Goal: Task Accomplishment & Management: Manage account settings

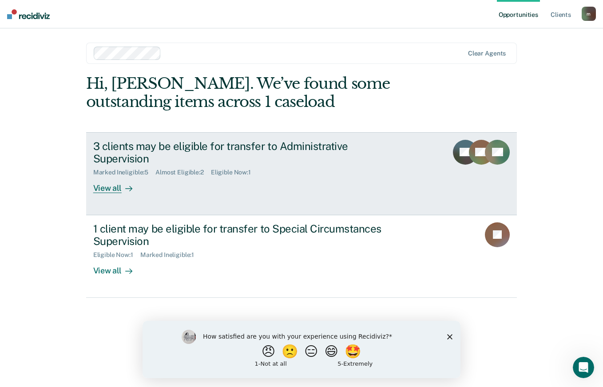
click at [125, 185] on link "3 clients may be eligible for transfer to Administrative Supervision Marked Ine…" at bounding box center [301, 173] width 431 height 83
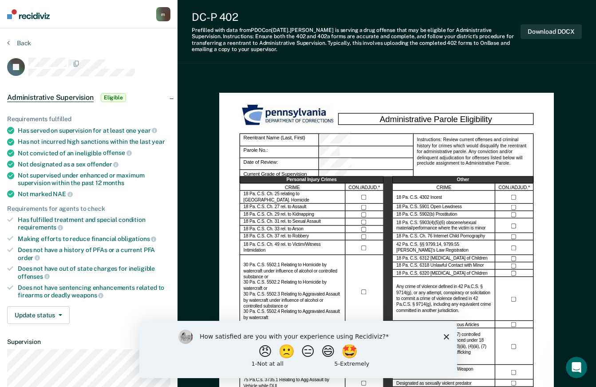
click at [443, 336] on icon "Close survey" at bounding box center [445, 336] width 5 height 5
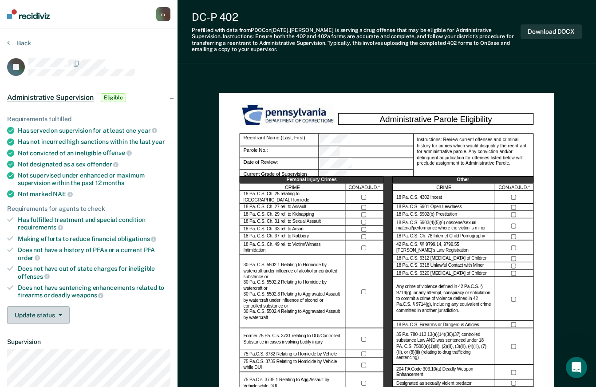
click at [64, 316] on button "Update status" at bounding box center [38, 315] width 63 height 18
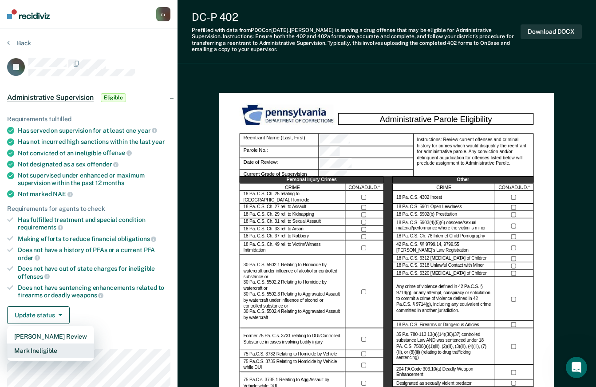
click at [54, 348] on button "Mark Ineligible" at bounding box center [50, 350] width 87 height 14
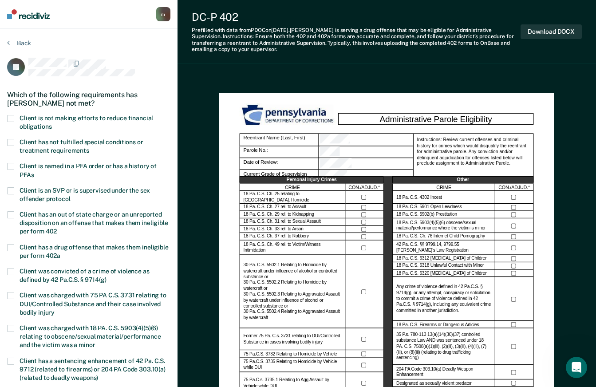
click at [62, 142] on span "Client has not fulfilled special conditions or treatment requirements" at bounding box center [82, 146] width 124 height 16
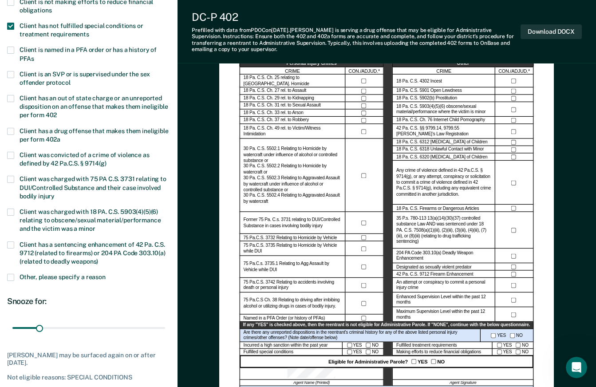
scroll to position [133, 0]
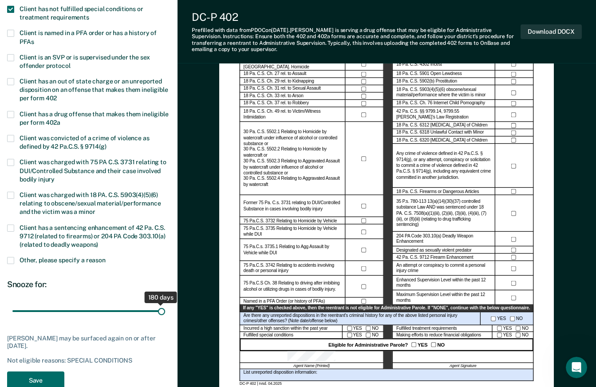
drag, startPoint x: 42, startPoint y: 311, endPoint x: 178, endPoint y: 321, distance: 136.6
click at [165, 319] on input "range" at bounding box center [88, 312] width 153 height 16
drag, startPoint x: 161, startPoint y: 312, endPoint x: 88, endPoint y: 313, distance: 72.3
type input "90"
click at [88, 313] on input "range" at bounding box center [88, 312] width 153 height 16
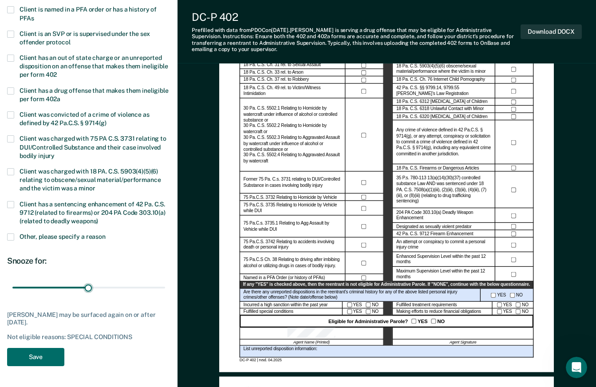
scroll to position [222, 0]
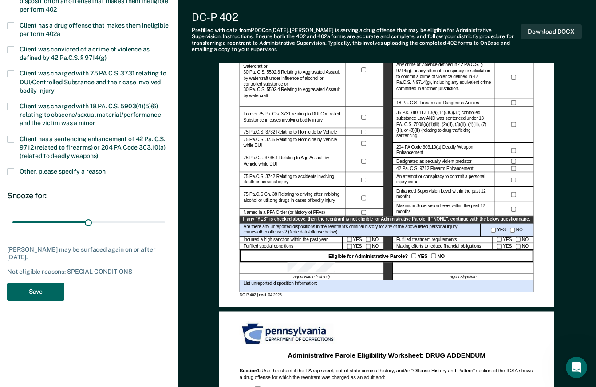
click at [58, 284] on button "Save" at bounding box center [35, 292] width 57 height 18
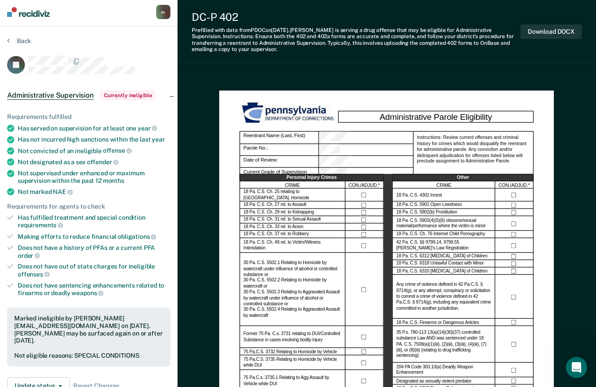
scroll to position [0, 0]
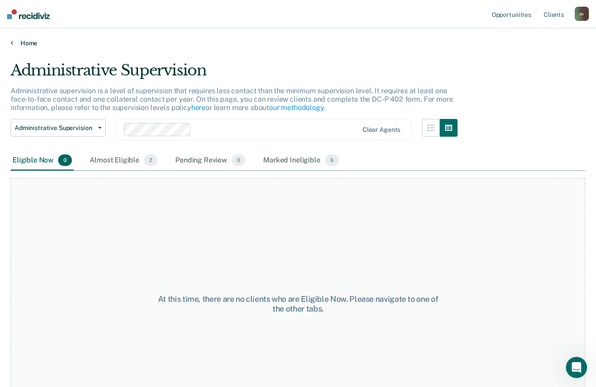
click at [24, 39] on link "Home" at bounding box center [298, 43] width 575 height 8
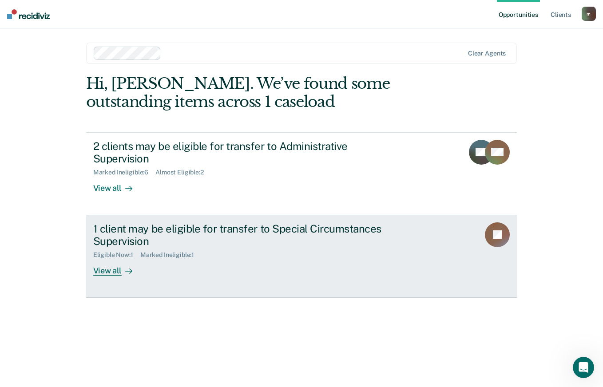
click at [112, 259] on div "View all" at bounding box center [118, 267] width 50 height 17
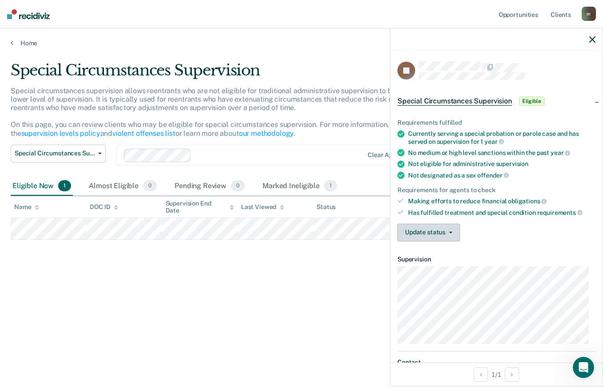
click at [416, 237] on button "Update status" at bounding box center [428, 233] width 63 height 18
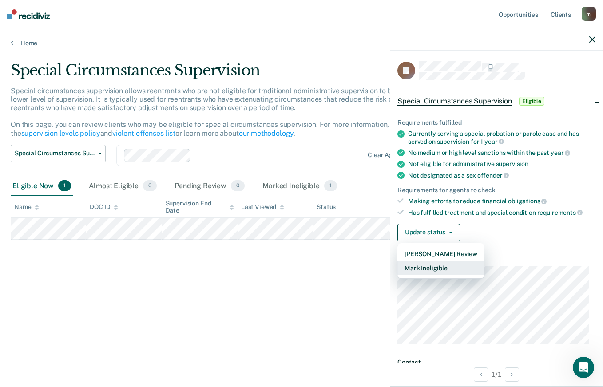
click at [416, 268] on button "Mark Ineligible" at bounding box center [440, 268] width 87 height 14
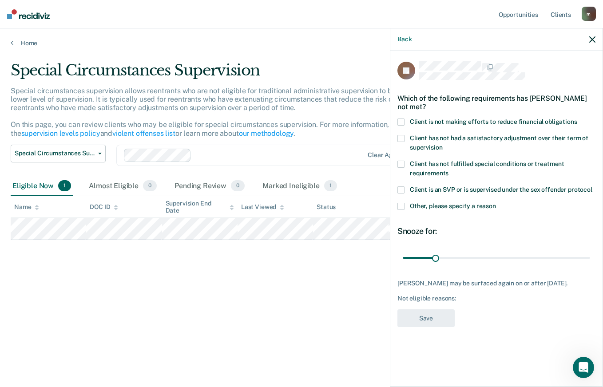
click at [404, 164] on span at bounding box center [400, 164] width 7 height 7
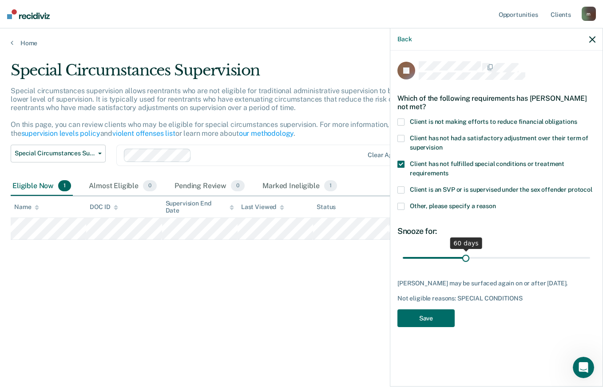
drag, startPoint x: 435, startPoint y: 259, endPoint x: 465, endPoint y: 262, distance: 29.9
type input "60"
click at [465, 262] on input "range" at bounding box center [495, 258] width 187 height 16
click at [436, 318] on button "Save" at bounding box center [425, 318] width 57 height 18
